Goal: Information Seeking & Learning: Understand process/instructions

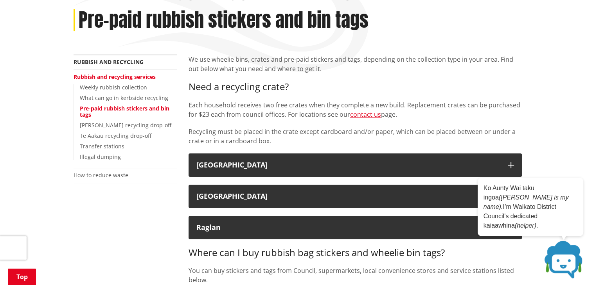
scroll to position [235, 0]
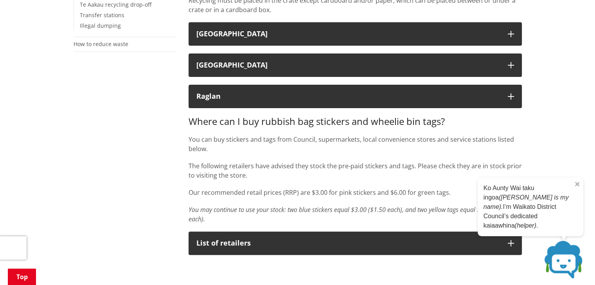
click at [575, 186] on icon at bounding box center [577, 185] width 4 height 4
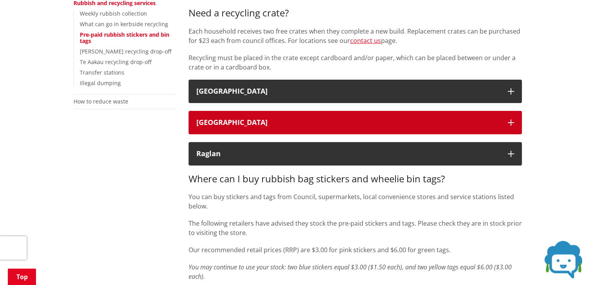
scroll to position [156, 0]
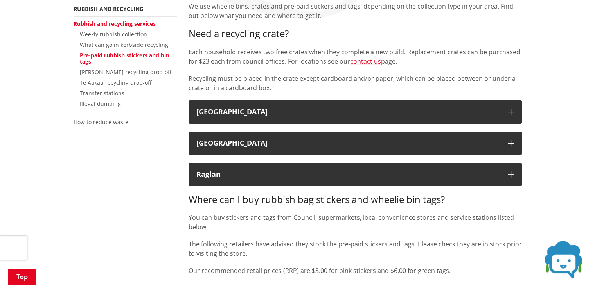
click at [127, 55] on link "Pre-paid rubbish stickers and bin tags" at bounding box center [125, 59] width 90 height 14
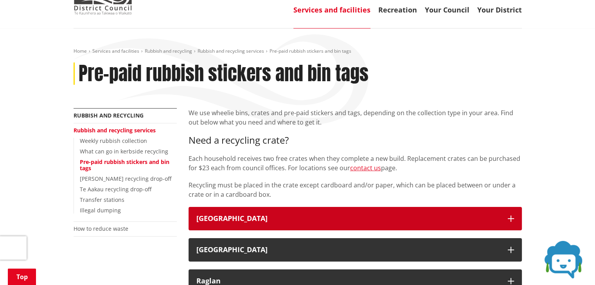
scroll to position [117, 0]
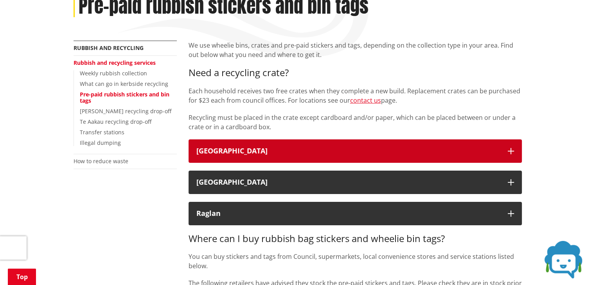
click at [252, 147] on div "[GEOGRAPHIC_DATA]" at bounding box center [347, 151] width 303 height 8
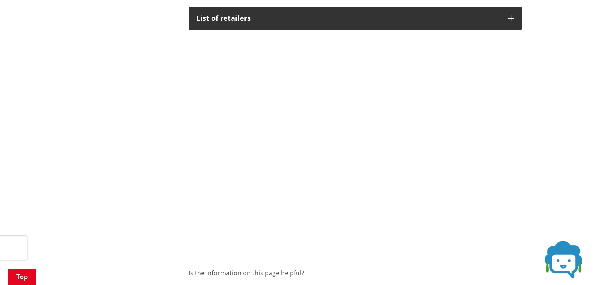
scroll to position [625, 0]
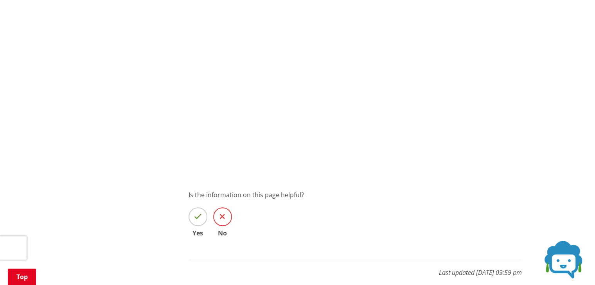
click at [222, 216] on icon at bounding box center [222, 217] width 5 height 8
click at [0, 0] on input "No" at bounding box center [0, 0] width 0 height 0
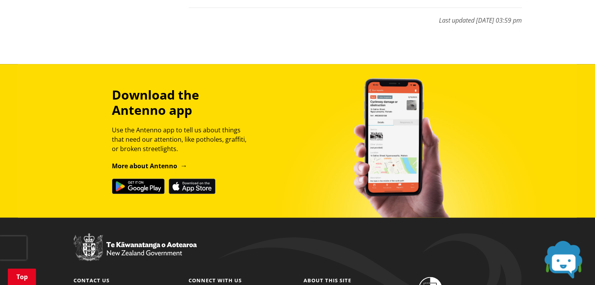
scroll to position [882, 0]
